Goal: Transaction & Acquisition: Purchase product/service

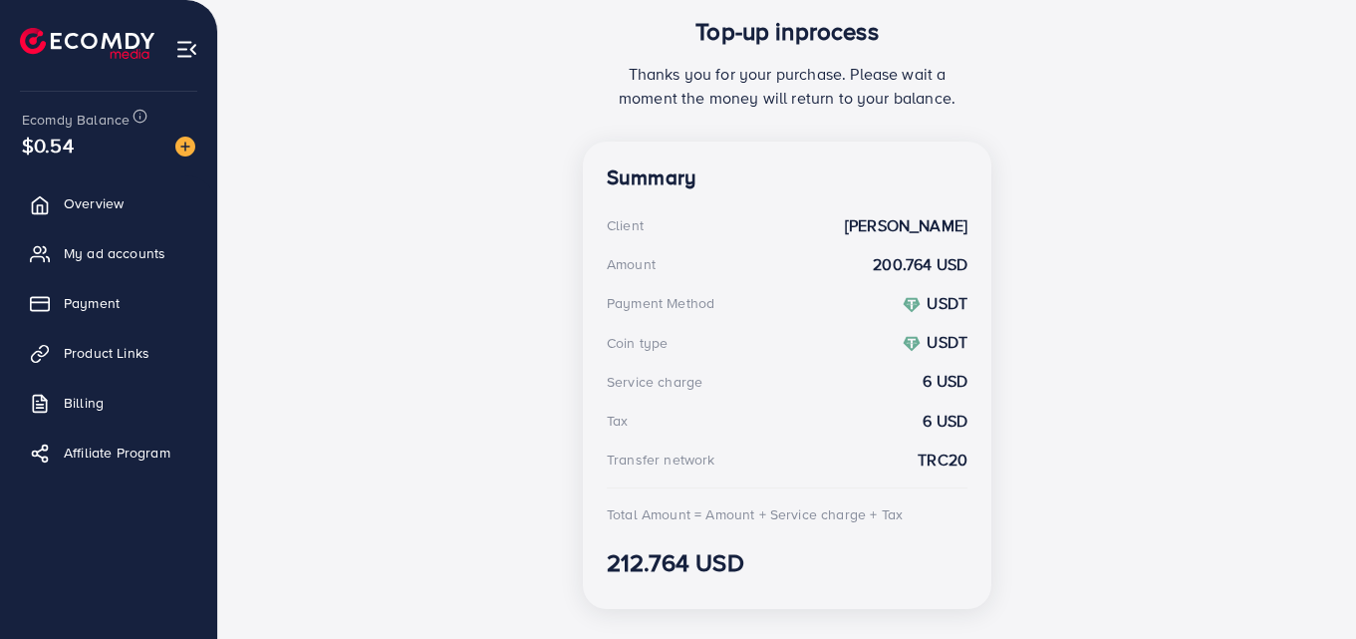
scroll to position [447, 0]
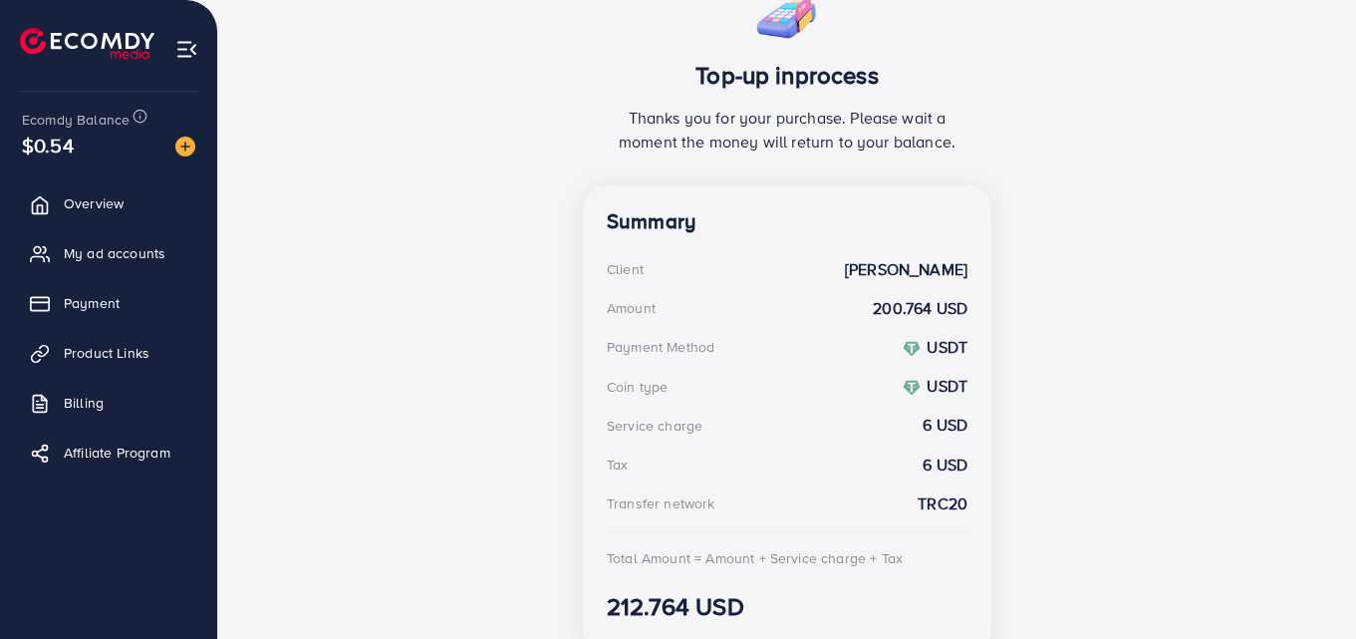
drag, startPoint x: 702, startPoint y: 77, endPoint x: 926, endPoint y: 75, distance: 224.2
click at [926, 75] on h3 "Top-up inprocess" at bounding box center [787, 75] width 361 height 29
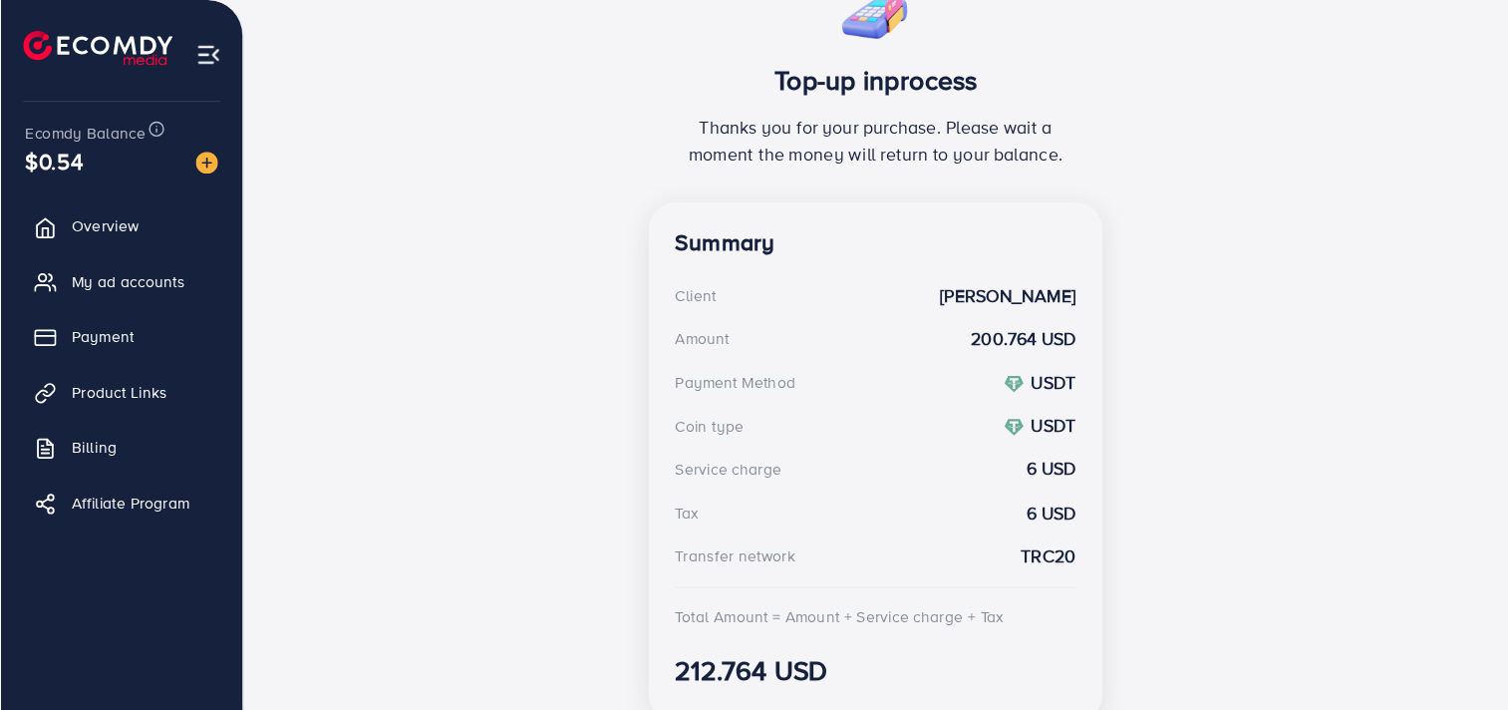
scroll to position [403, 0]
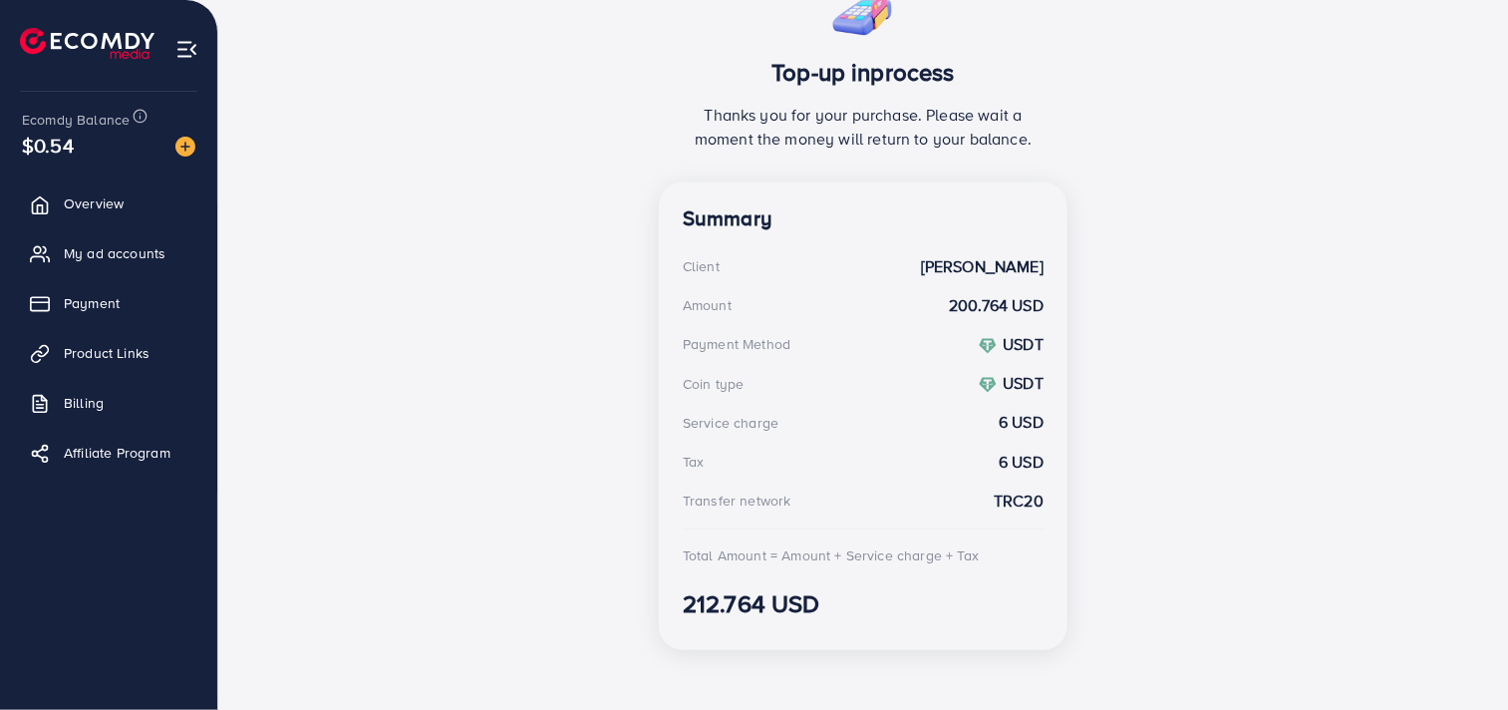
drag, startPoint x: 1347, startPoint y: 2, endPoint x: 525, endPoint y: 335, distance: 886.9
click at [525, 335] on div "Top-up inprocess Thanks you for your purchase. Please wait a moment the money w…" at bounding box center [863, 321] width 1226 height 690
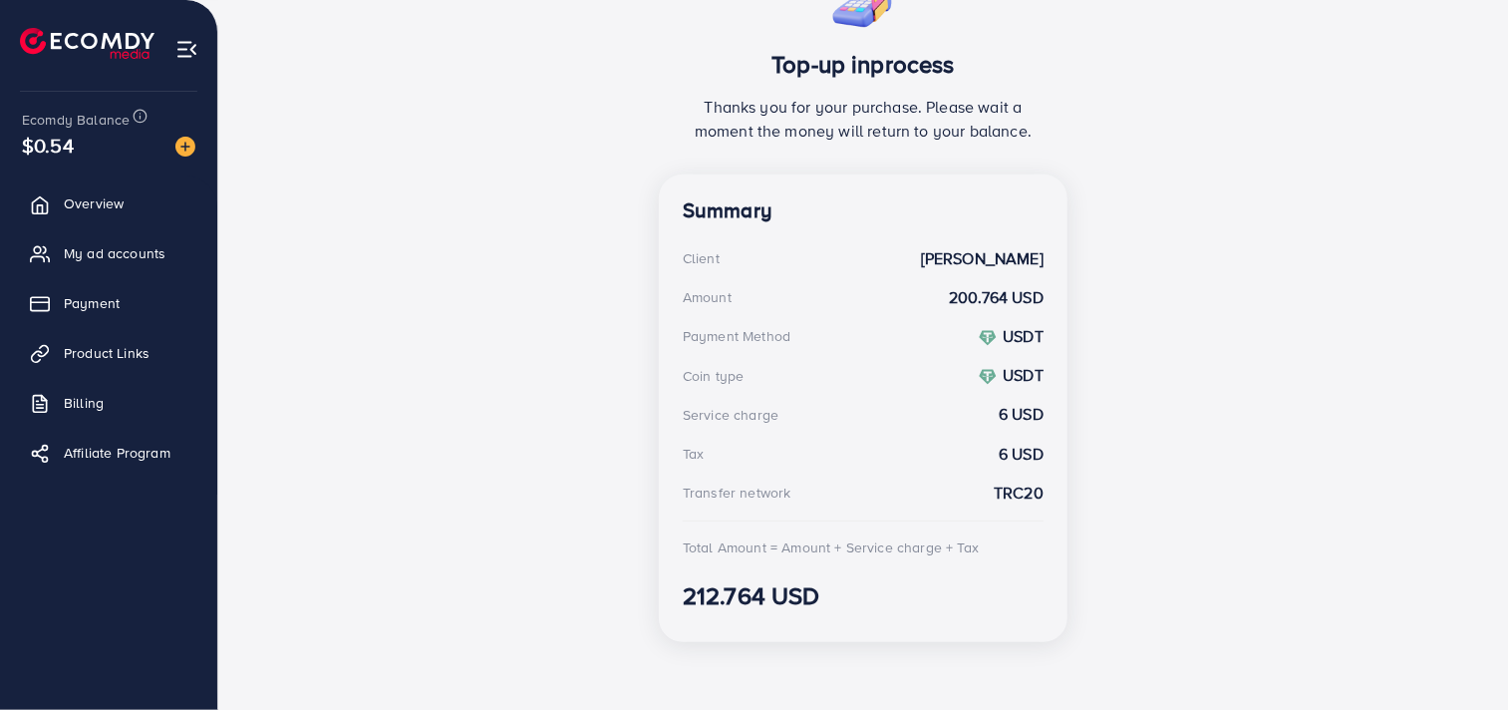
scroll to position [414, 0]
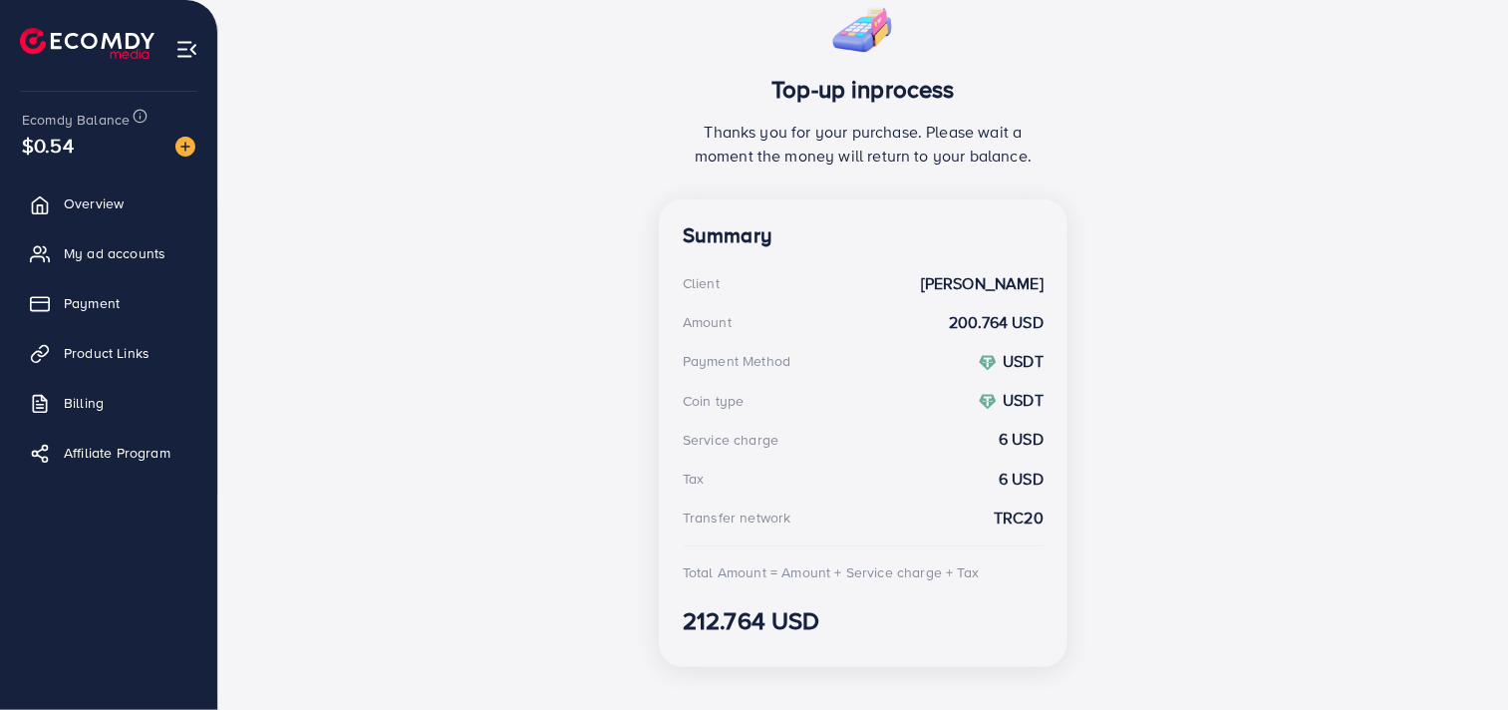
scroll to position [395, 0]
